Goal: Task Accomplishment & Management: Manage account settings

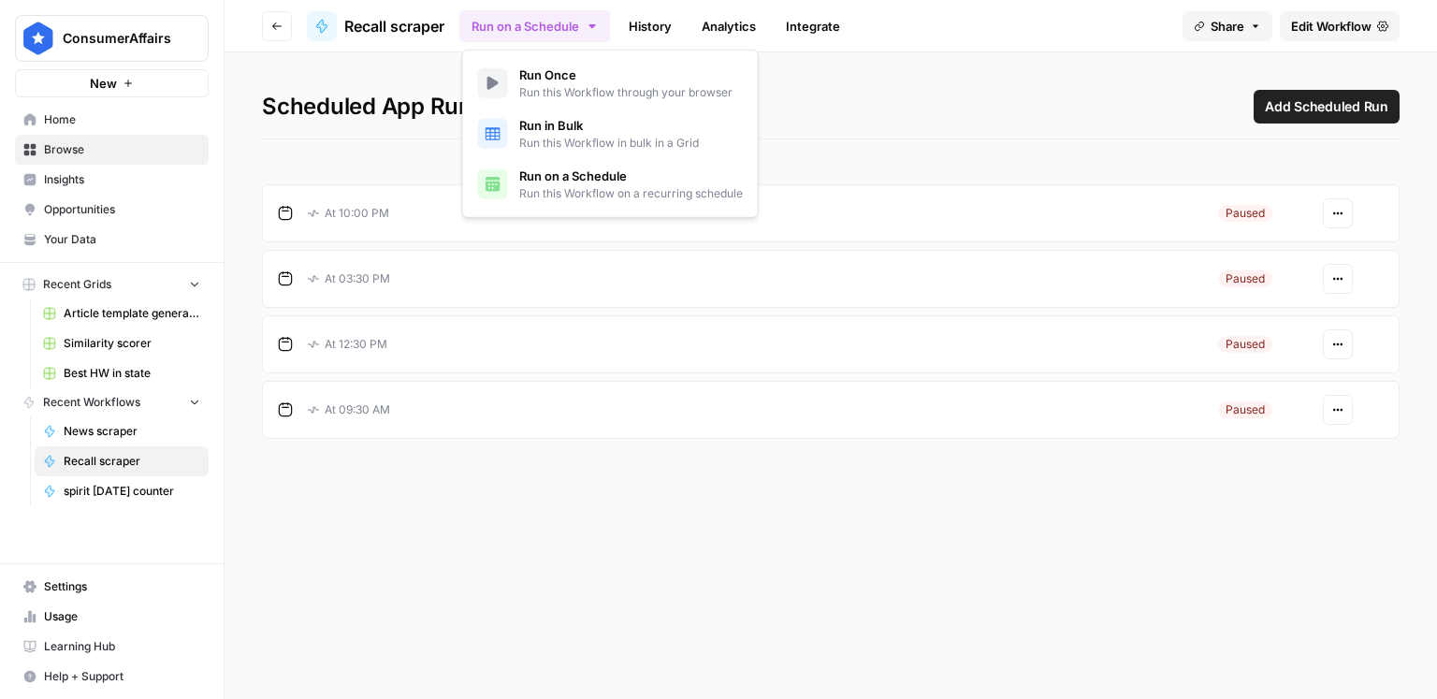
click at [1344, 279] on button "Actions" at bounding box center [1338, 279] width 30 height 30
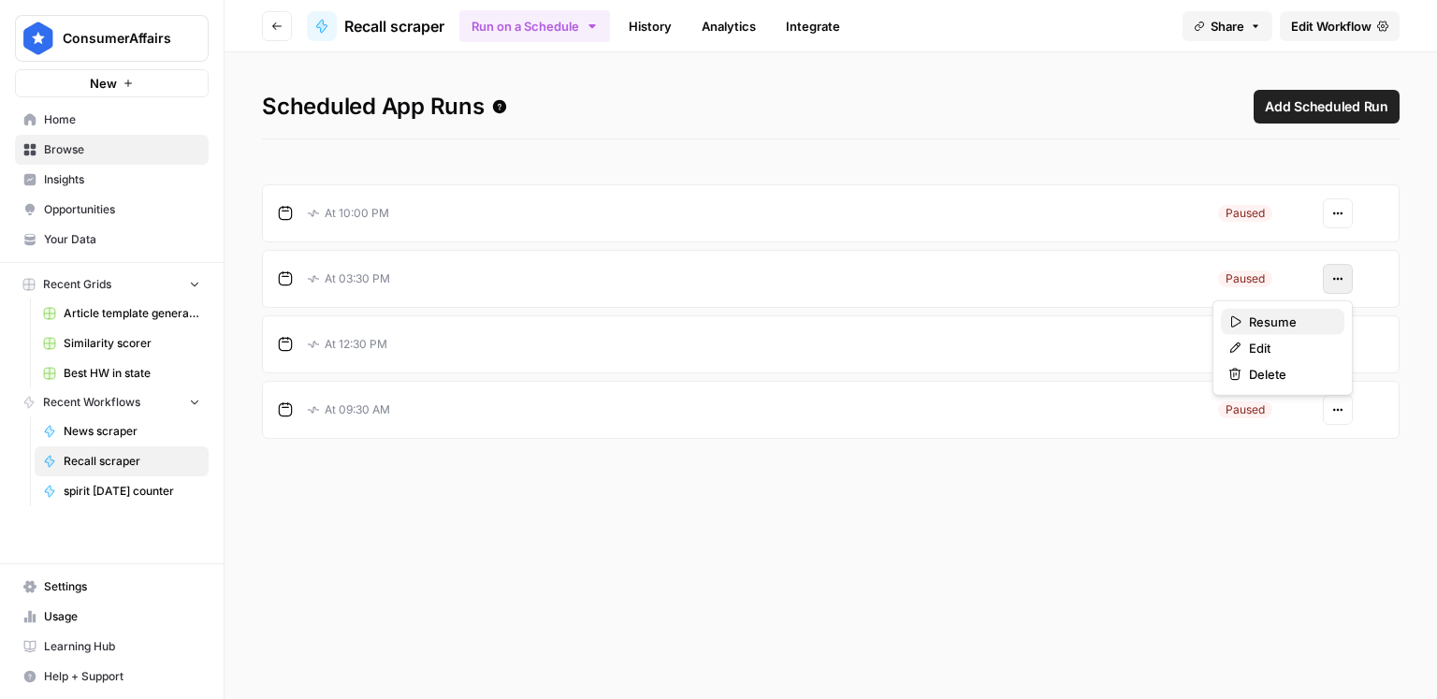
click at [1296, 313] on span "Resume" at bounding box center [1289, 322] width 80 height 19
click at [1330, 347] on button "Actions" at bounding box center [1338, 344] width 30 height 30
click at [1303, 382] on span "Resume" at bounding box center [1289, 386] width 80 height 19
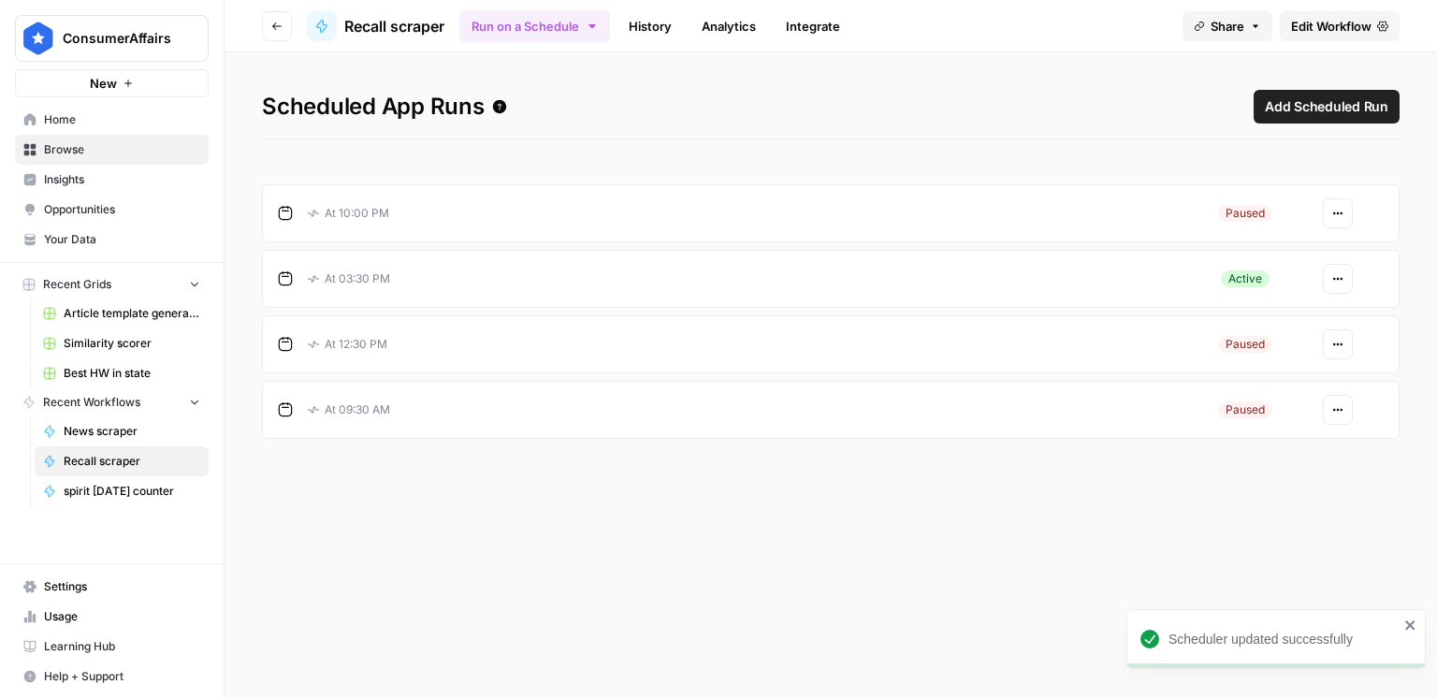
click at [1335, 409] on icon "button" at bounding box center [1334, 410] width 3 height 3
click at [1314, 446] on span "Resume" at bounding box center [1289, 452] width 80 height 19
click at [659, 35] on link "History" at bounding box center [650, 26] width 65 height 30
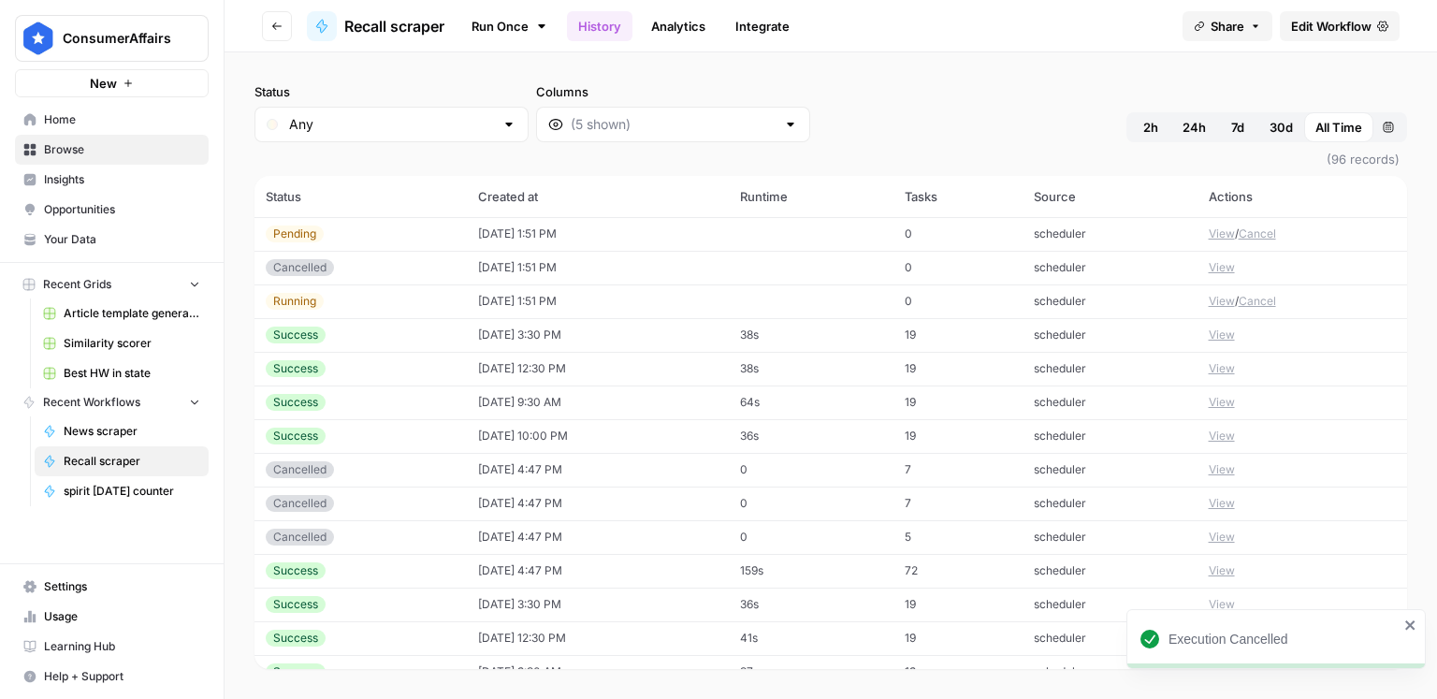
click at [1259, 233] on button "Cancel" at bounding box center [1257, 233] width 37 height 17
